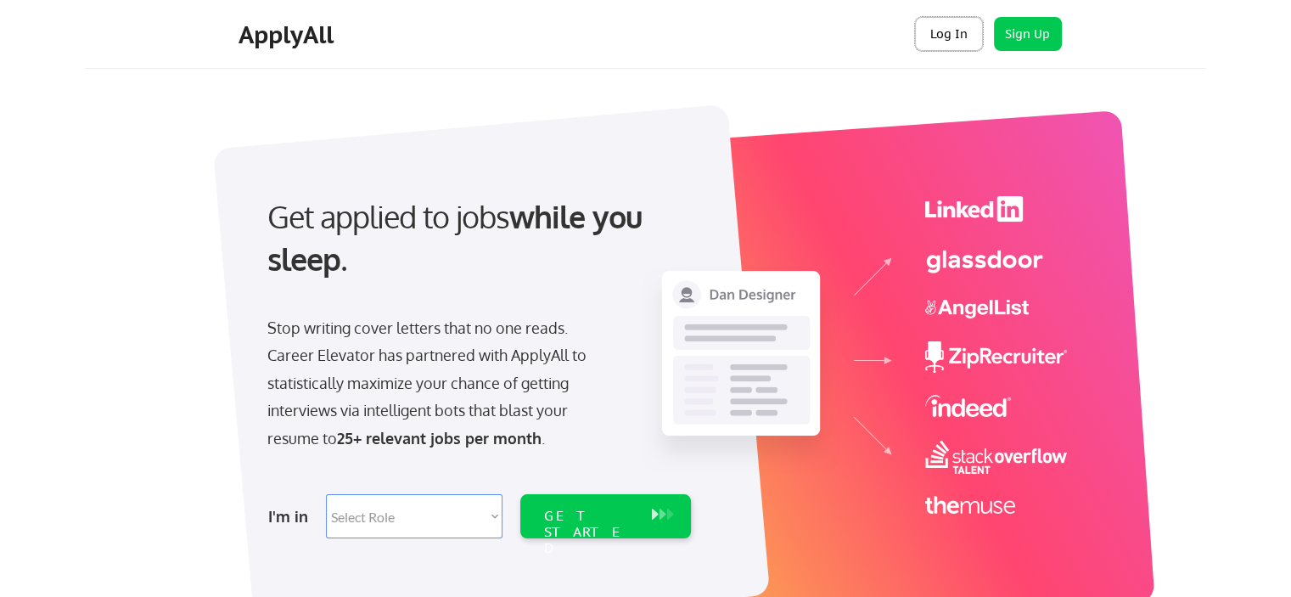
click at [939, 33] on button "Log In" at bounding box center [949, 34] width 68 height 34
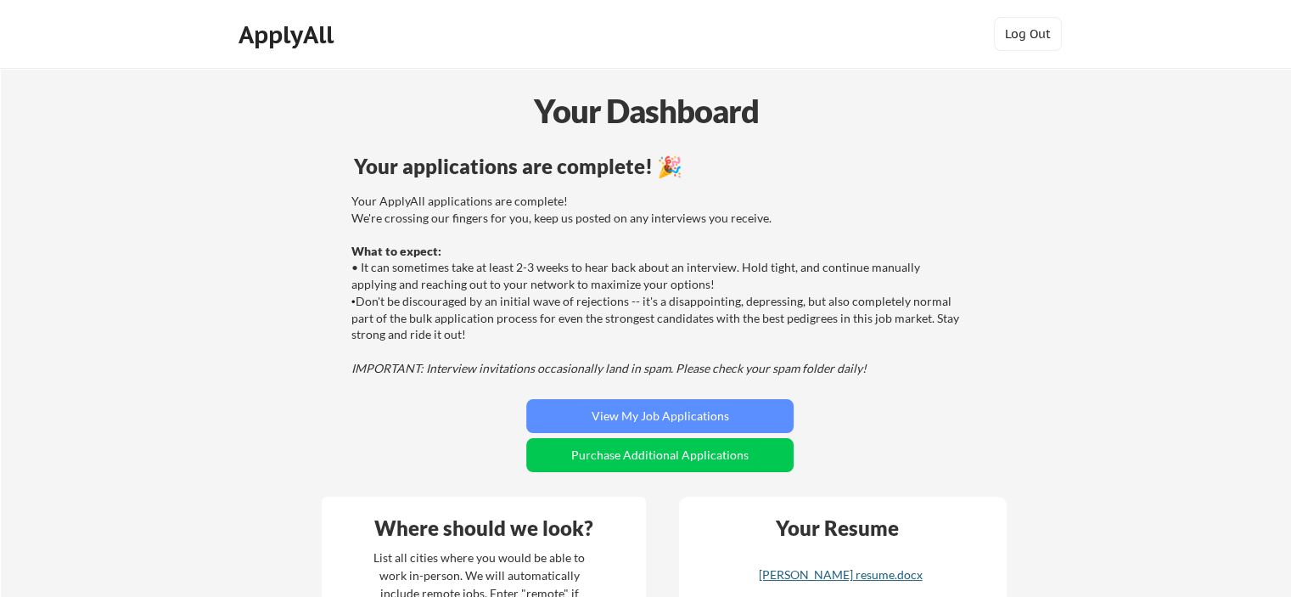
click at [830, 576] on div "[PERSON_NAME] resume.docx" at bounding box center [840, 575] width 202 height 12
